Goal: Transaction & Acquisition: Purchase product/service

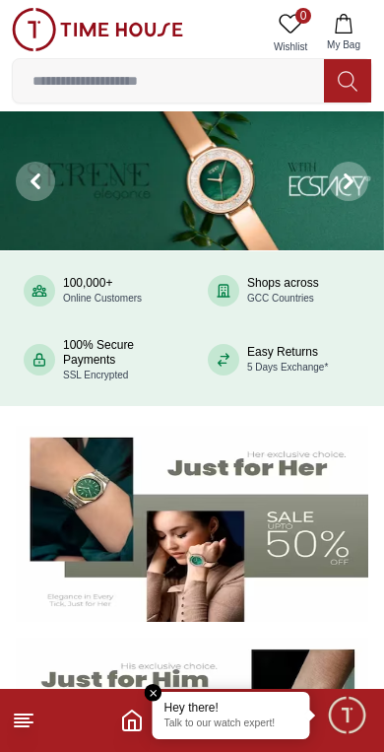
click at [65, 512] on img at bounding box center [192, 524] width 353 height 196
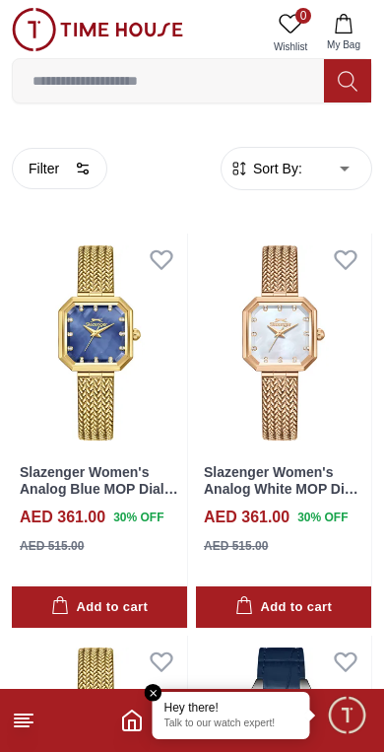
click at [118, 729] on footer at bounding box center [192, 720] width 384 height 63
click at [126, 718] on icon "Home" at bounding box center [132, 721] width 24 height 24
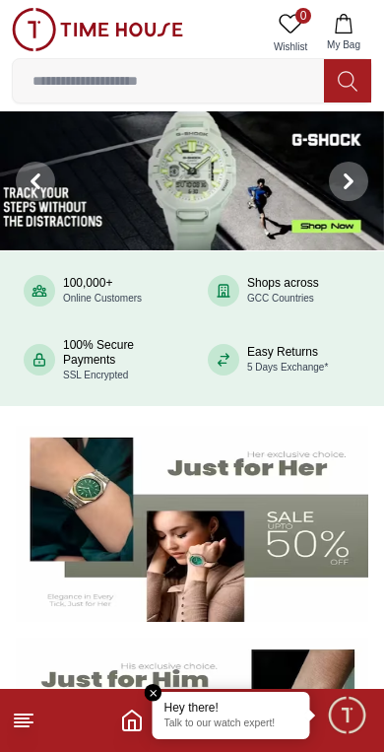
click at [147, 202] on img at bounding box center [192, 180] width 384 height 139
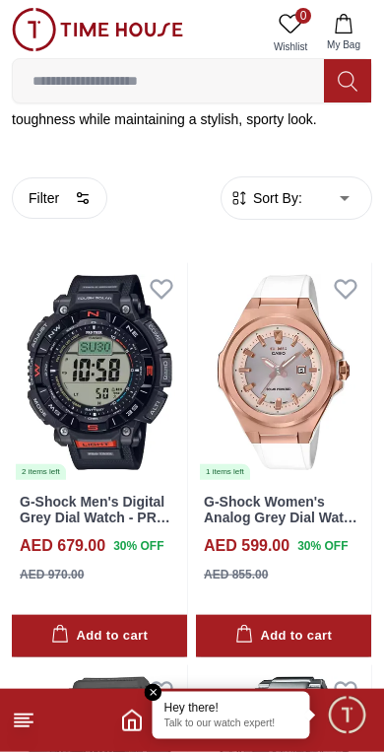
scroll to position [481, 0]
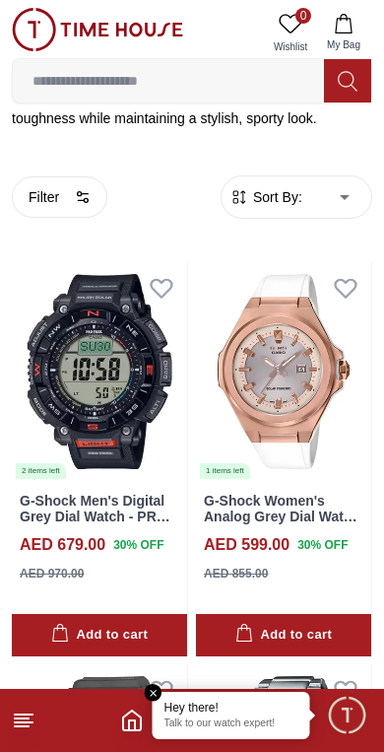
click at [121, 726] on icon "Home" at bounding box center [132, 721] width 24 height 24
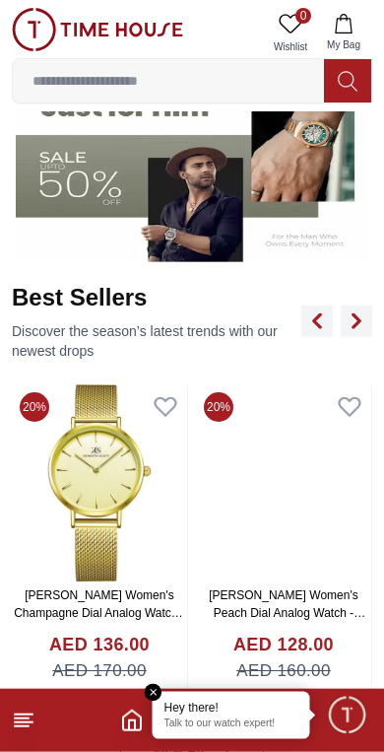
scroll to position [572, 0]
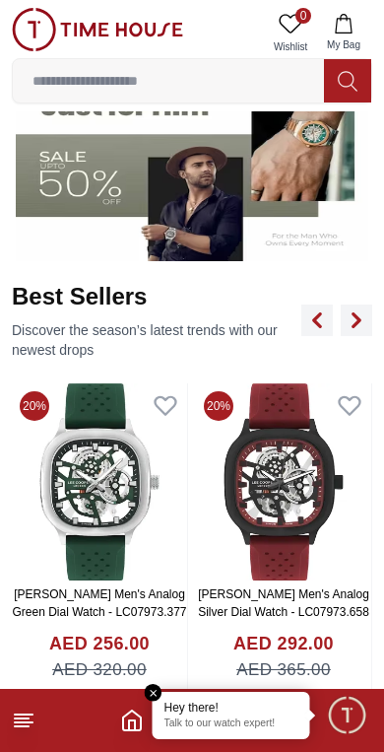
click at [258, 482] on img at bounding box center [283, 481] width 175 height 197
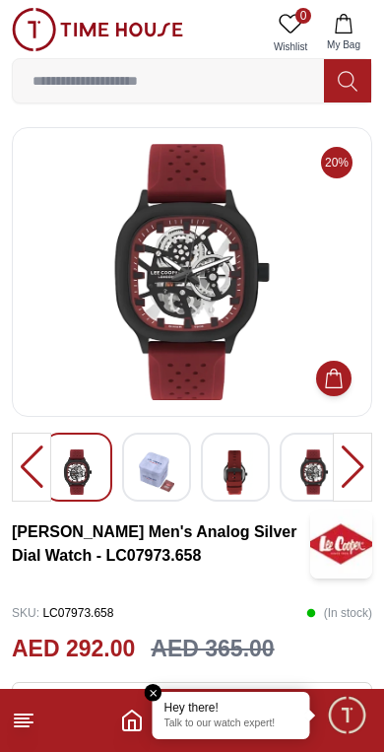
click at [354, 472] on div at bounding box center [352, 467] width 39 height 69
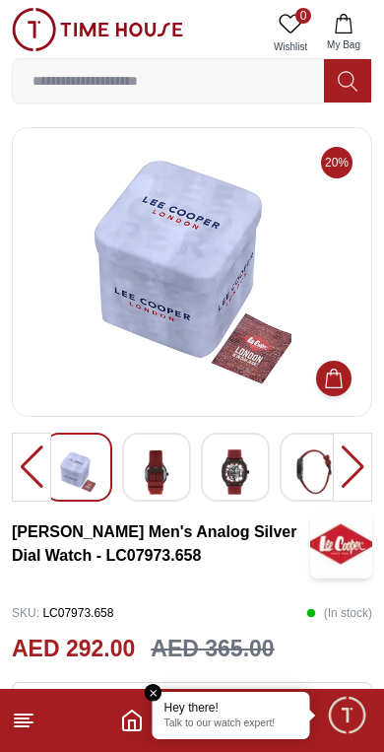
click at [347, 477] on div at bounding box center [352, 467] width 39 height 69
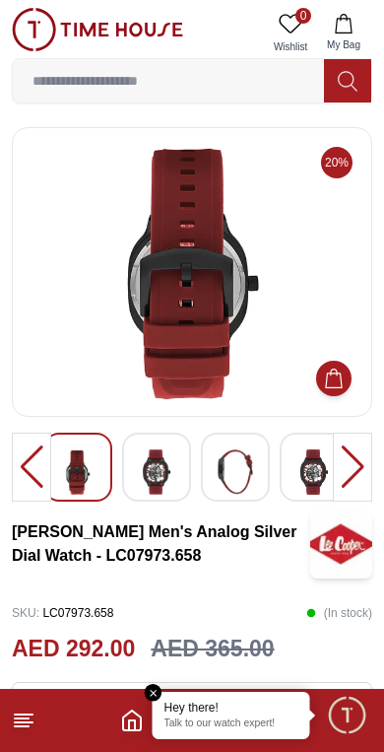
click at [340, 470] on div at bounding box center [352, 467] width 39 height 69
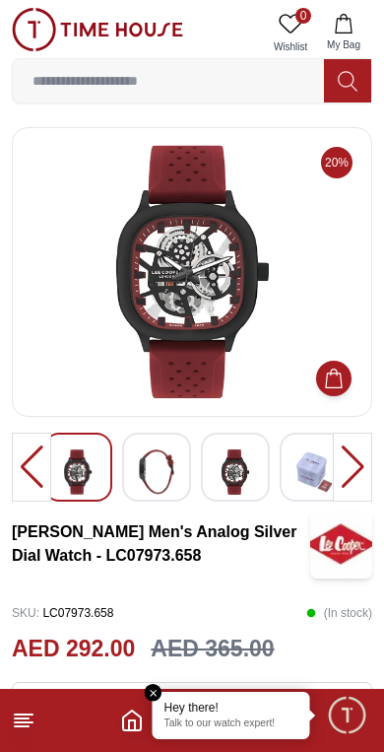
click at [342, 472] on div at bounding box center [352, 467] width 39 height 69
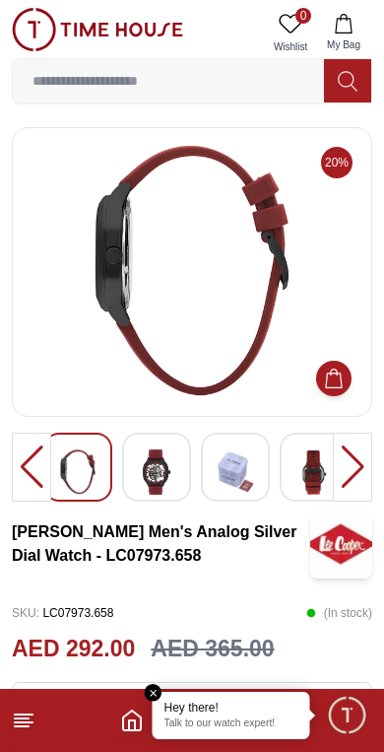
click at [129, 712] on icon "Home" at bounding box center [132, 721] width 24 height 24
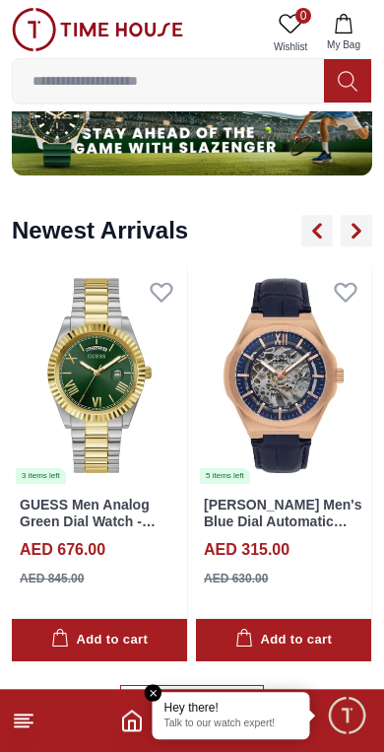
scroll to position [1323, 0]
